Goal: Task Accomplishment & Management: Manage account settings

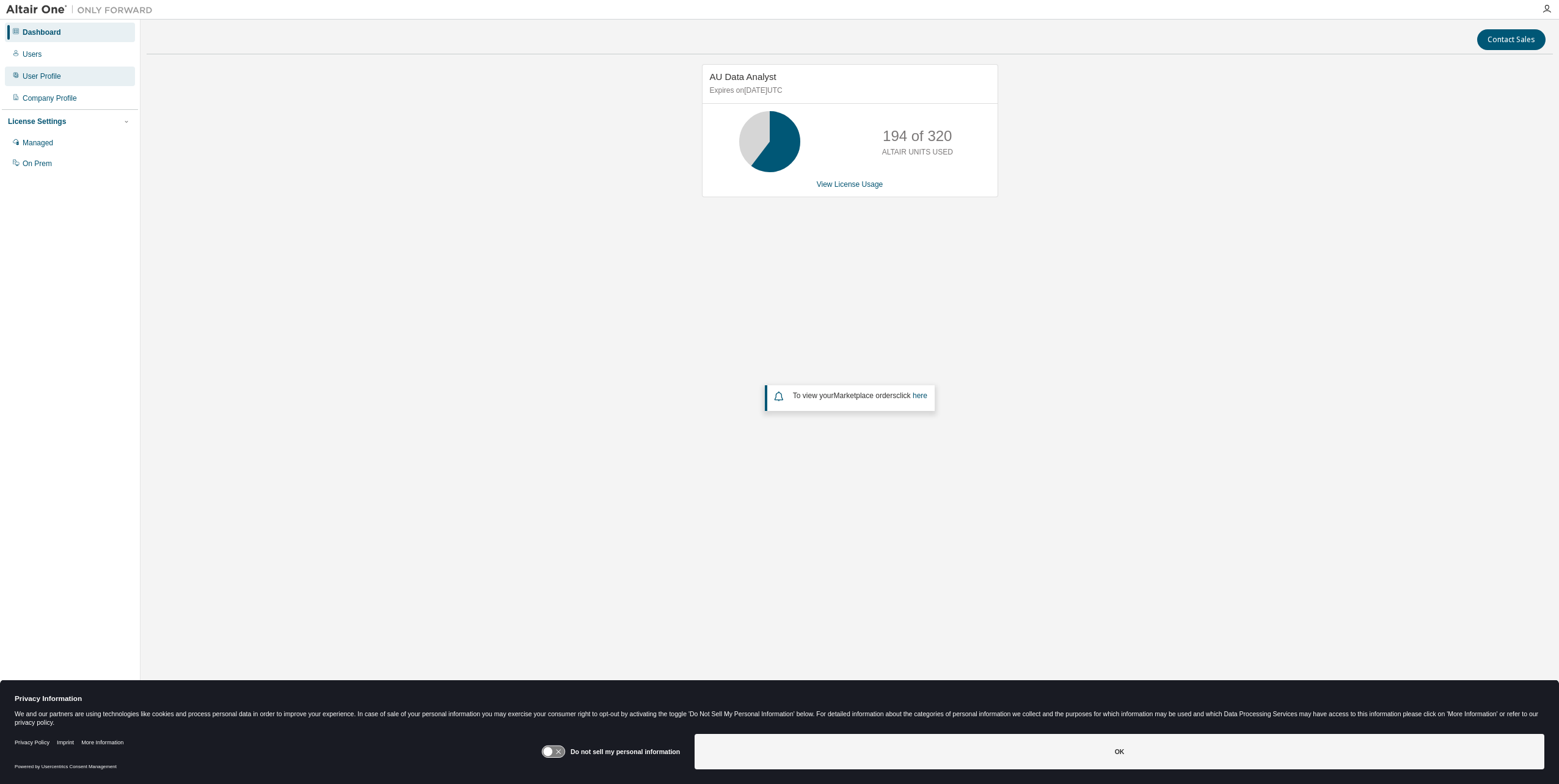
click at [39, 75] on div "User Profile" at bounding box center [42, 76] width 39 height 10
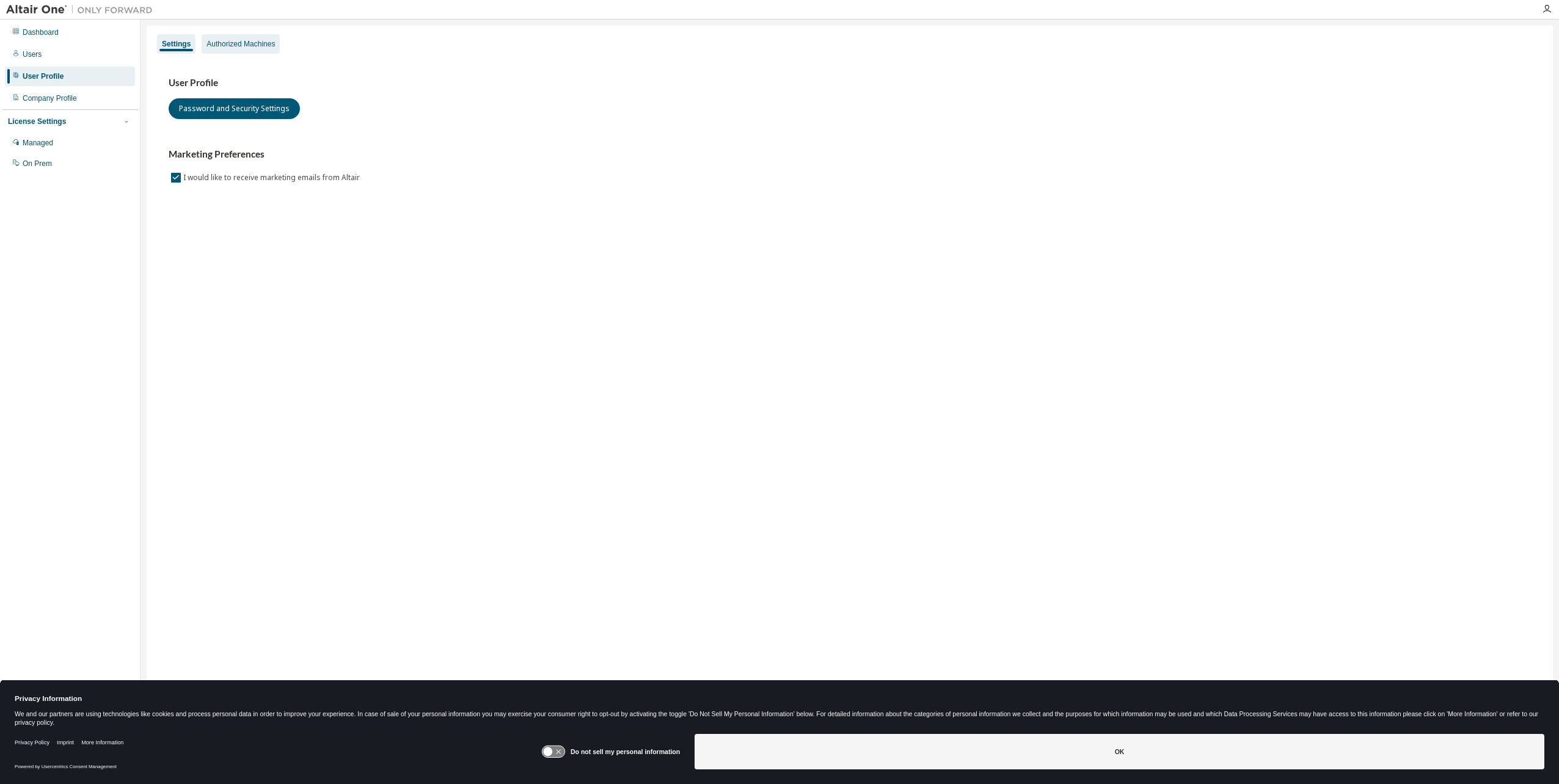
click at [235, 48] on div "Authorized Machines" at bounding box center [240, 44] width 69 height 10
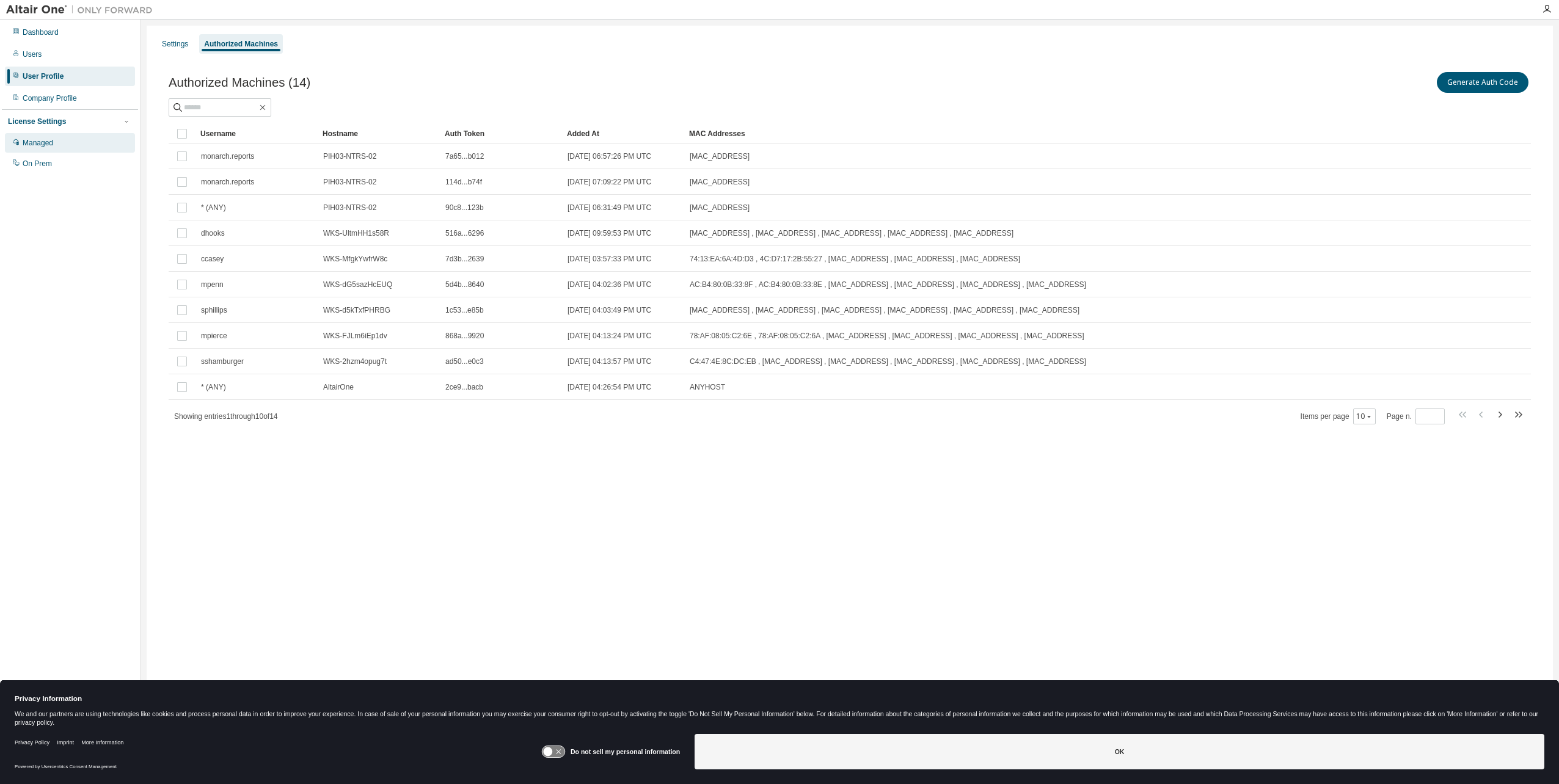
click at [35, 139] on div "Managed" at bounding box center [38, 143] width 30 height 10
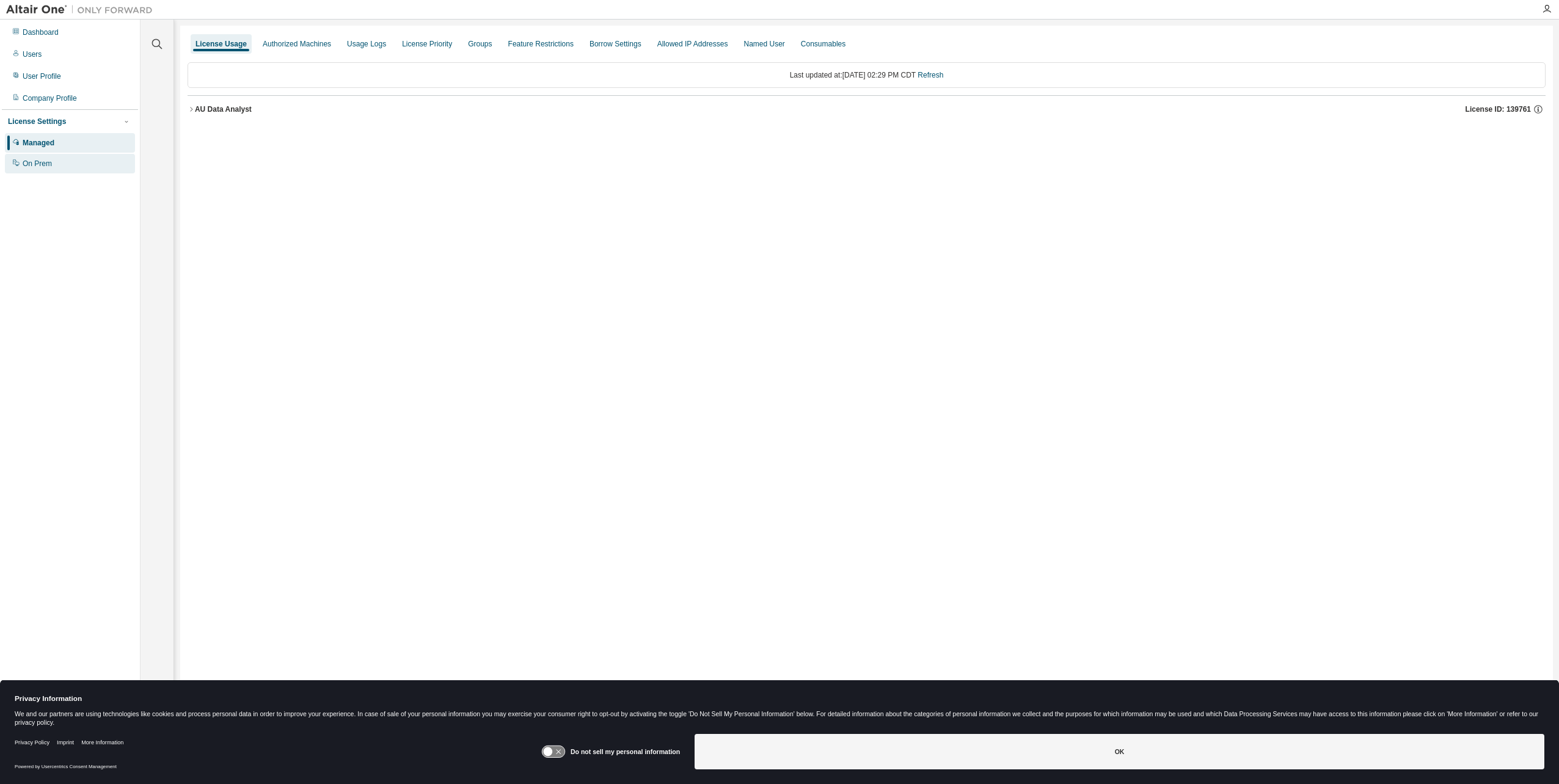
click at [35, 164] on div "On Prem" at bounding box center [37, 163] width 29 height 10
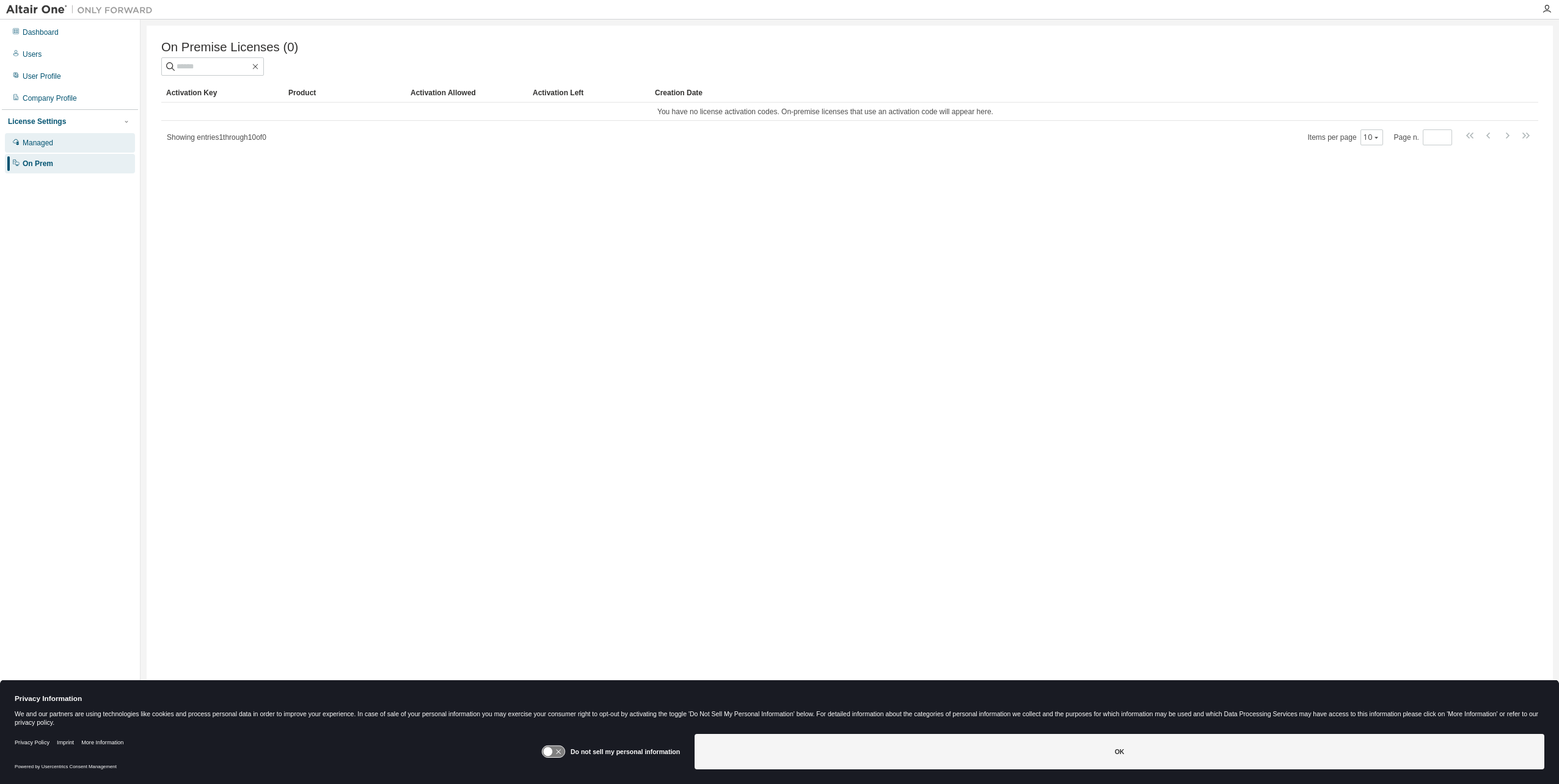
click at [39, 135] on div "Managed" at bounding box center [69, 143] width 130 height 20
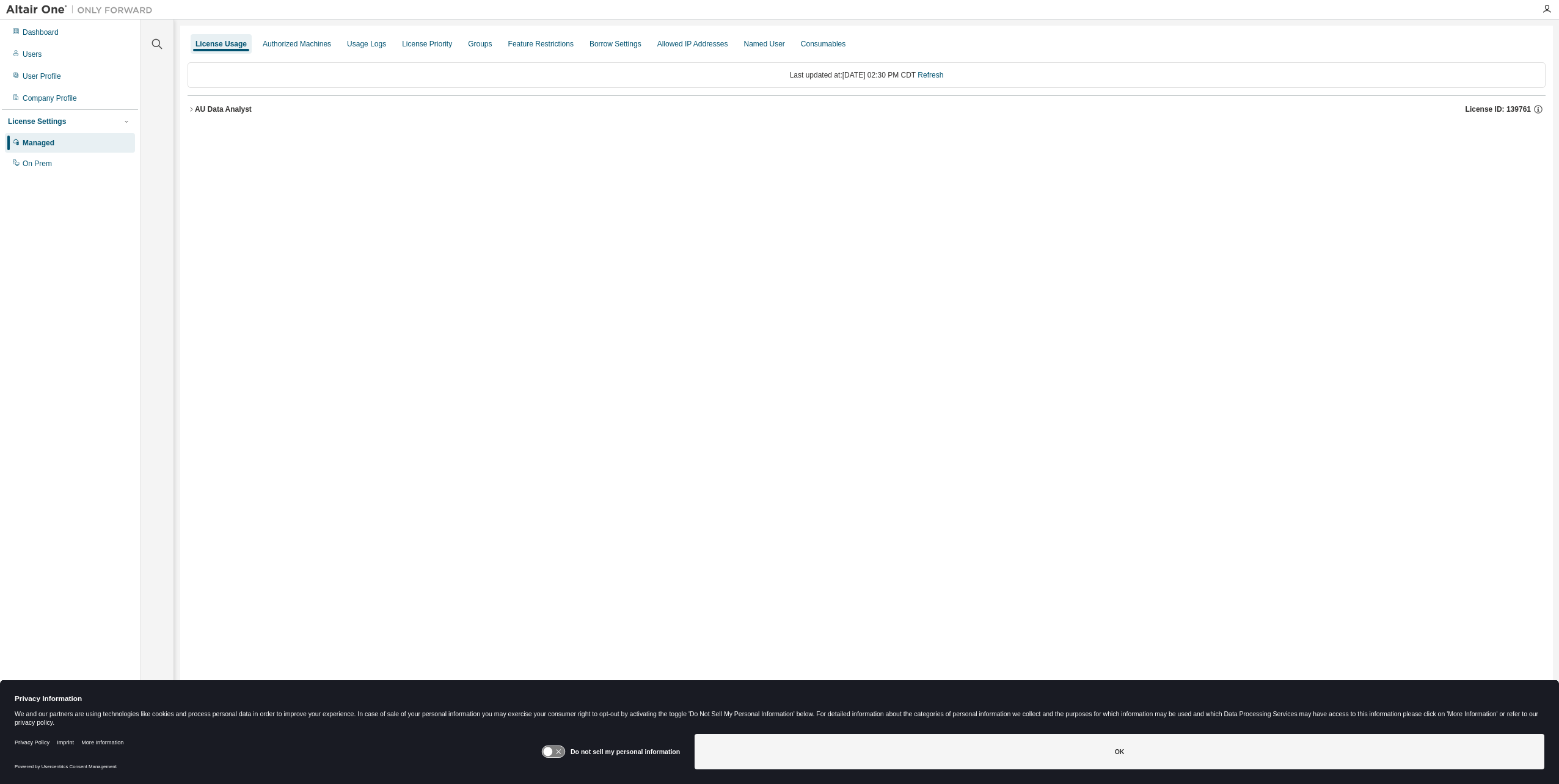
click at [191, 109] on icon "button" at bounding box center [191, 109] width 8 height 8
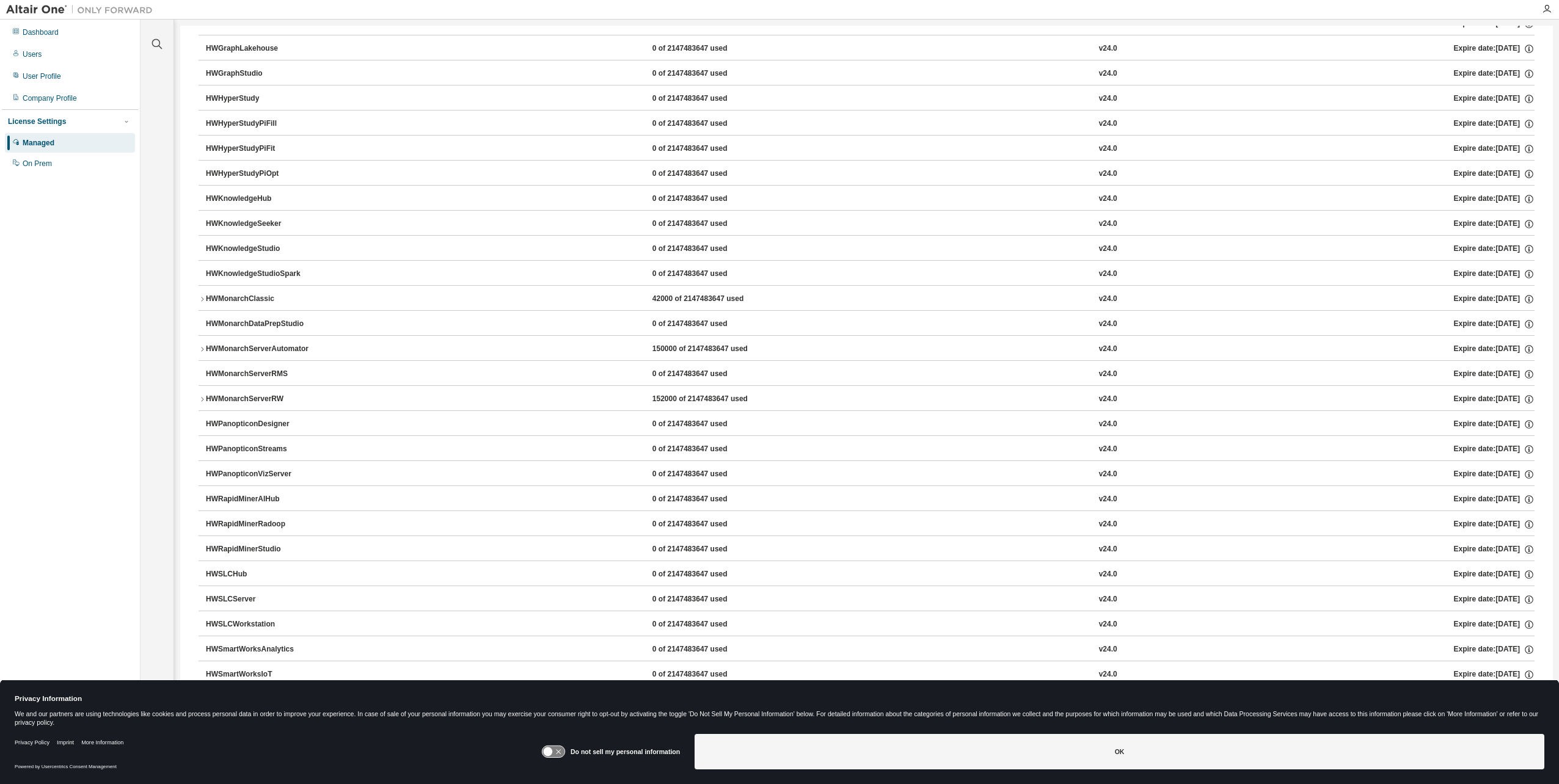
scroll to position [476, 0]
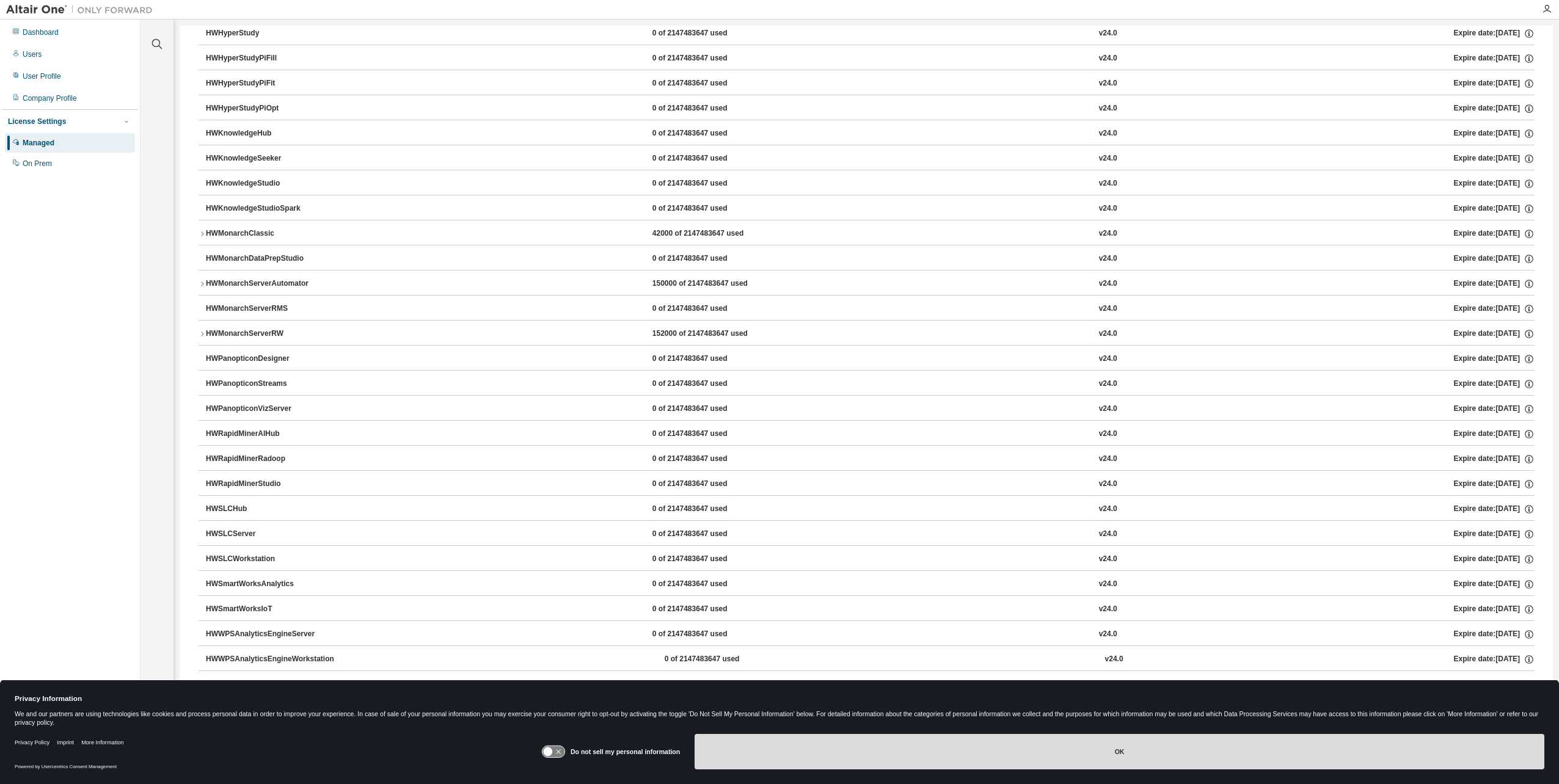
click at [1086, 757] on button "OK" at bounding box center [1119, 751] width 849 height 35
